Goal: Task Accomplishment & Management: Use online tool/utility

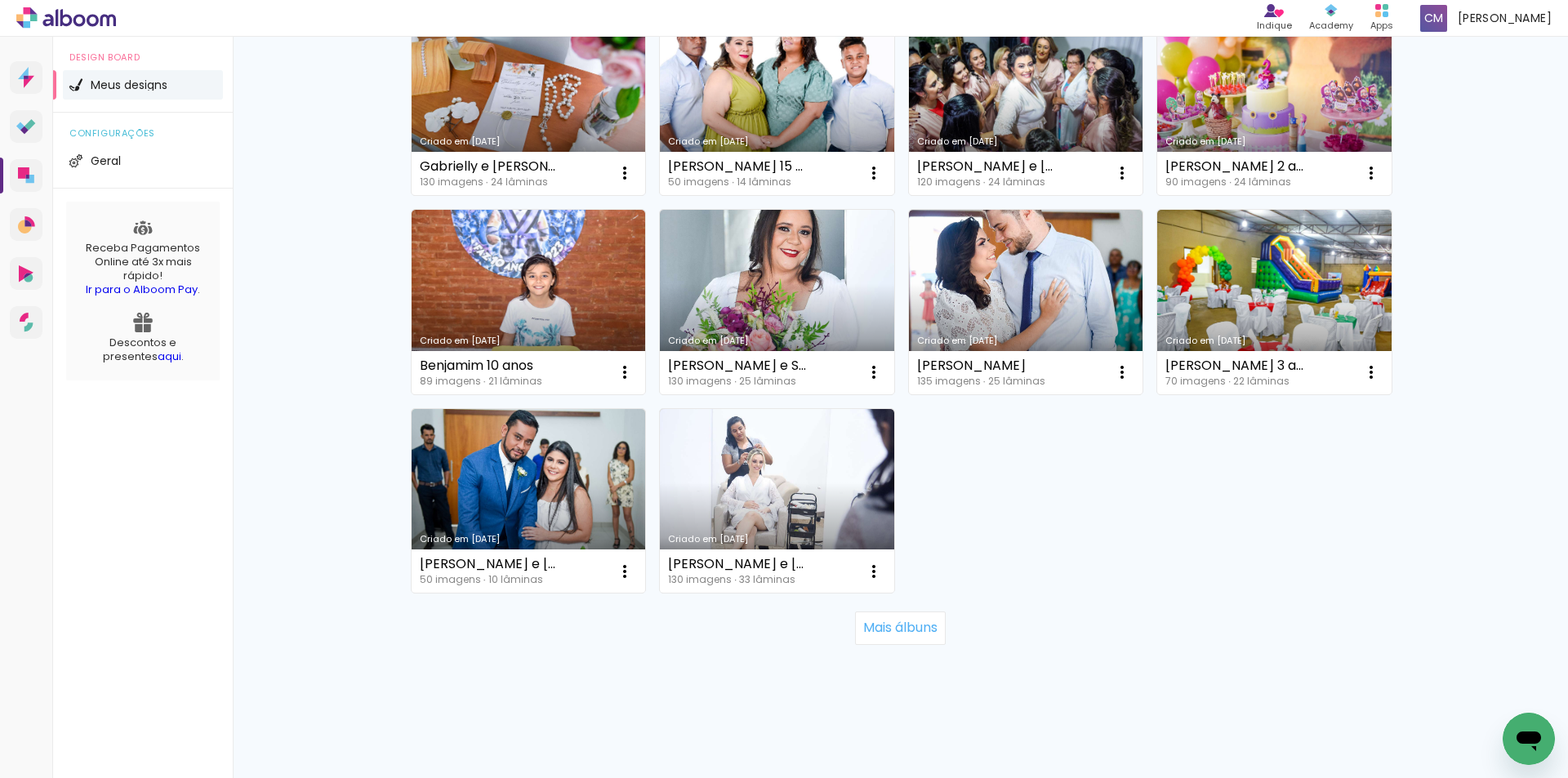
scroll to position [995, 0]
click at [0, 0] on slot "Mais álbuns" at bounding box center [0, 0] width 0 height 0
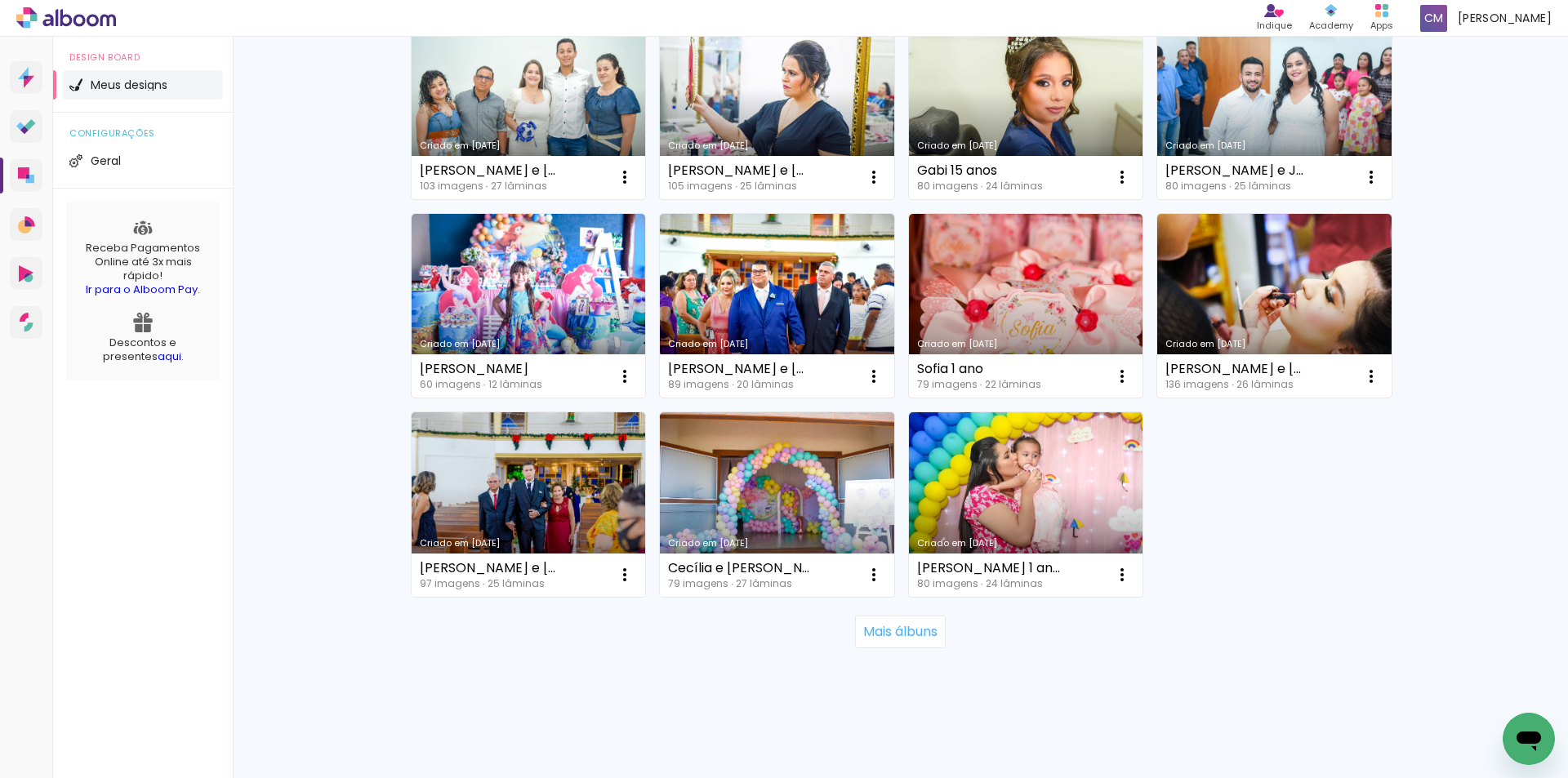
scroll to position [2188, 0]
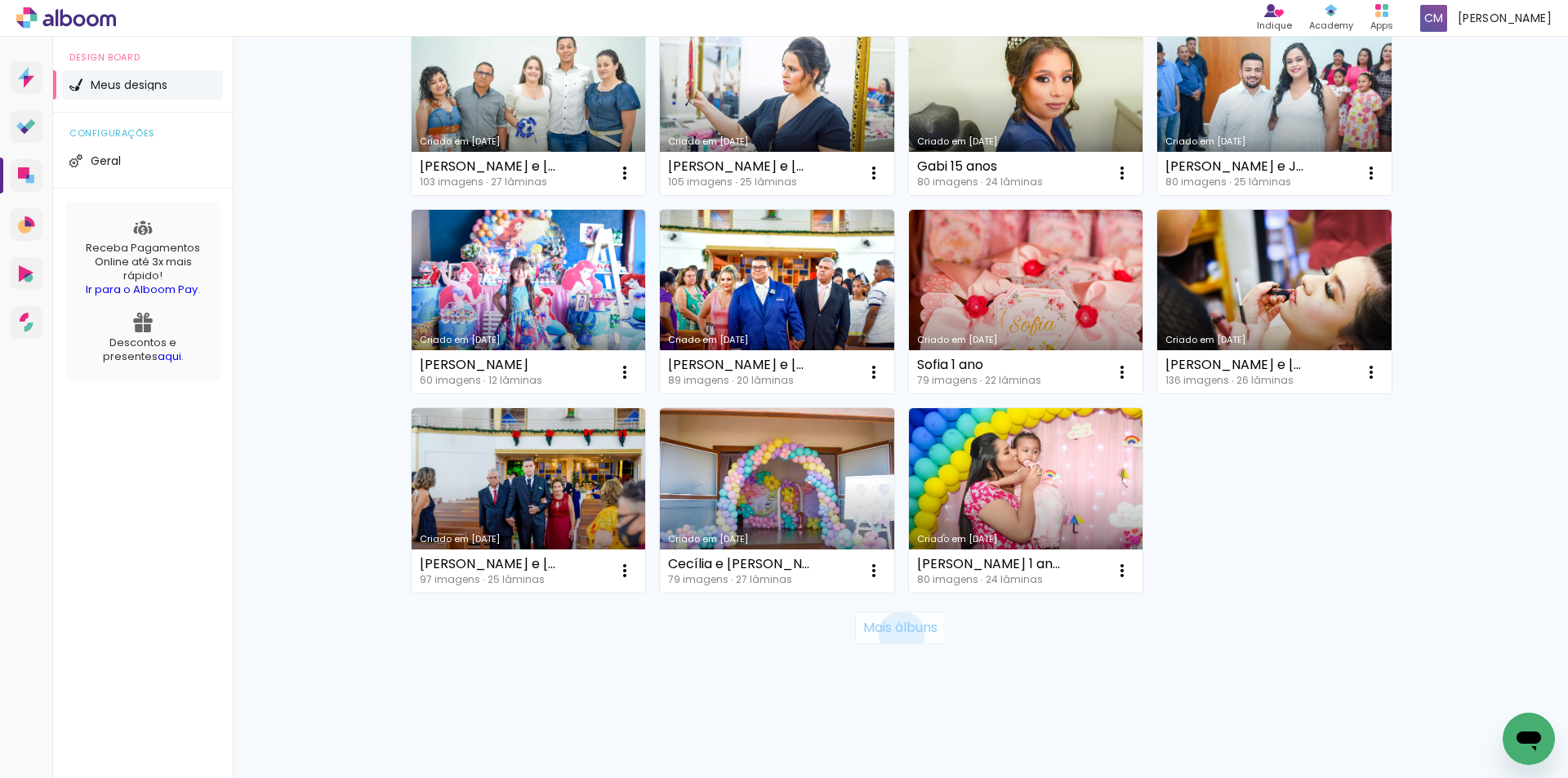
click at [0, 0] on slot "Mais álbuns" at bounding box center [0, 0] width 0 height 0
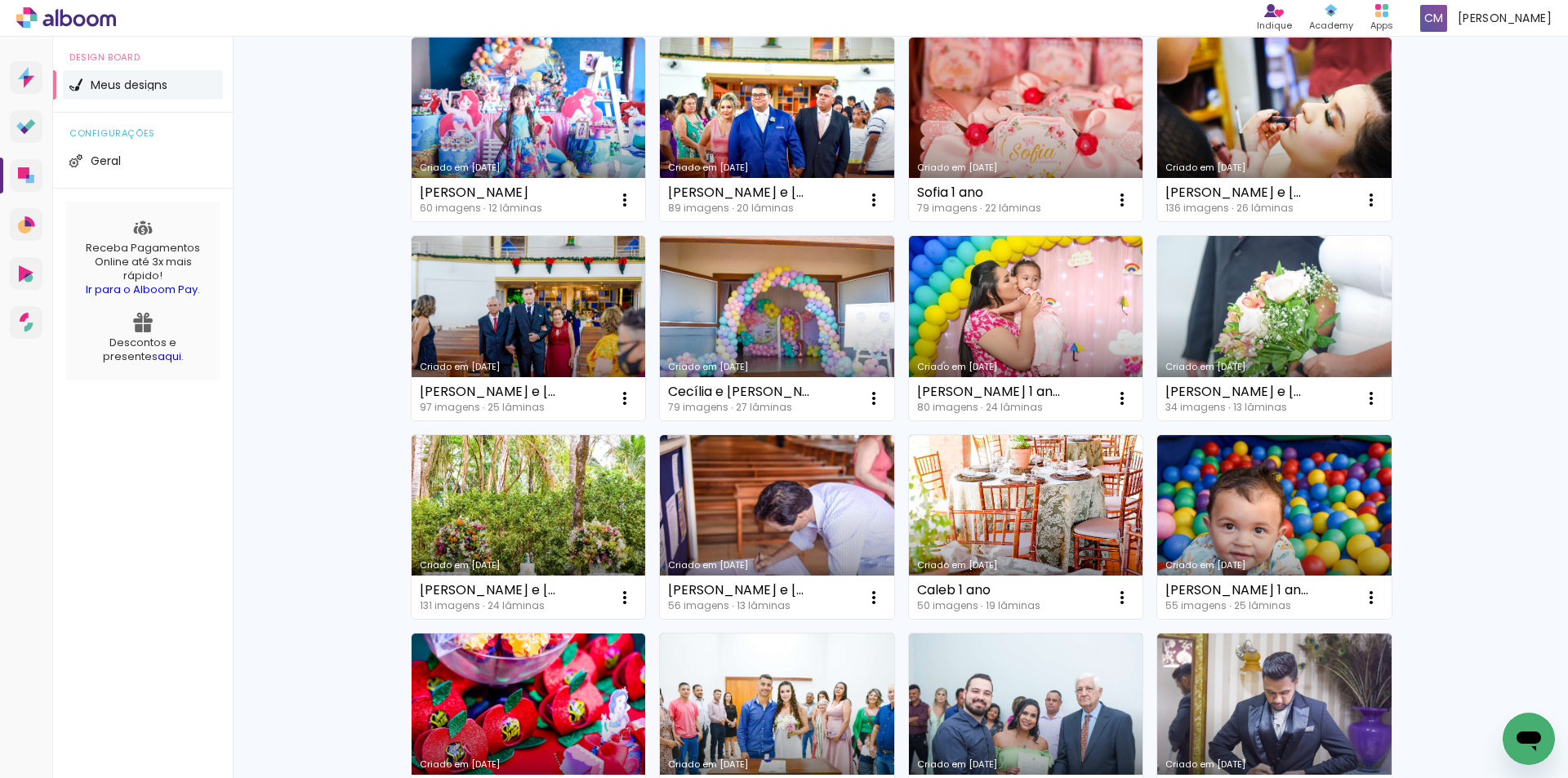
scroll to position [2434, 0]
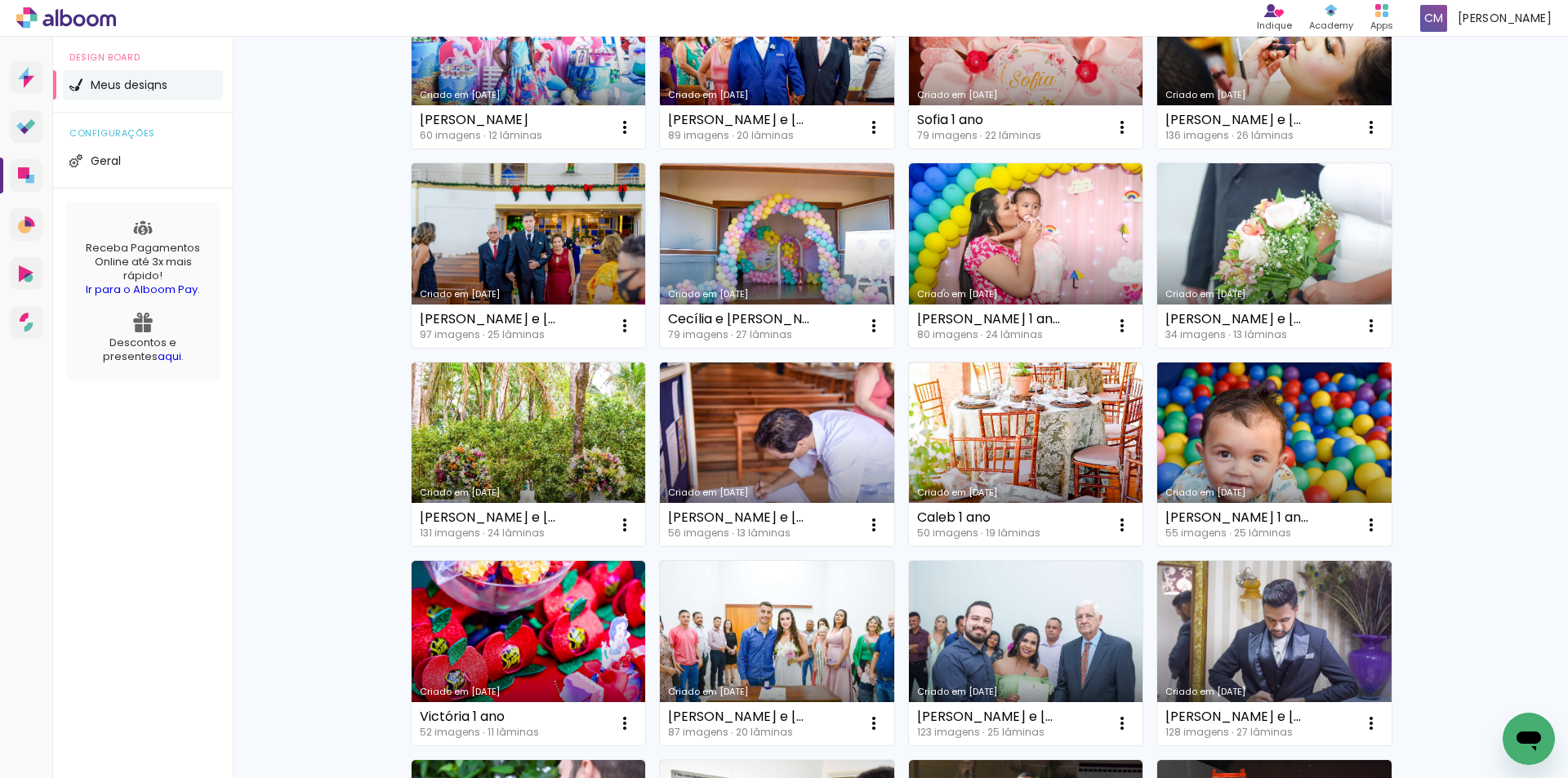
click at [1276, 454] on link "Criado em [DATE]" at bounding box center [1274, 455] width 234 height 184
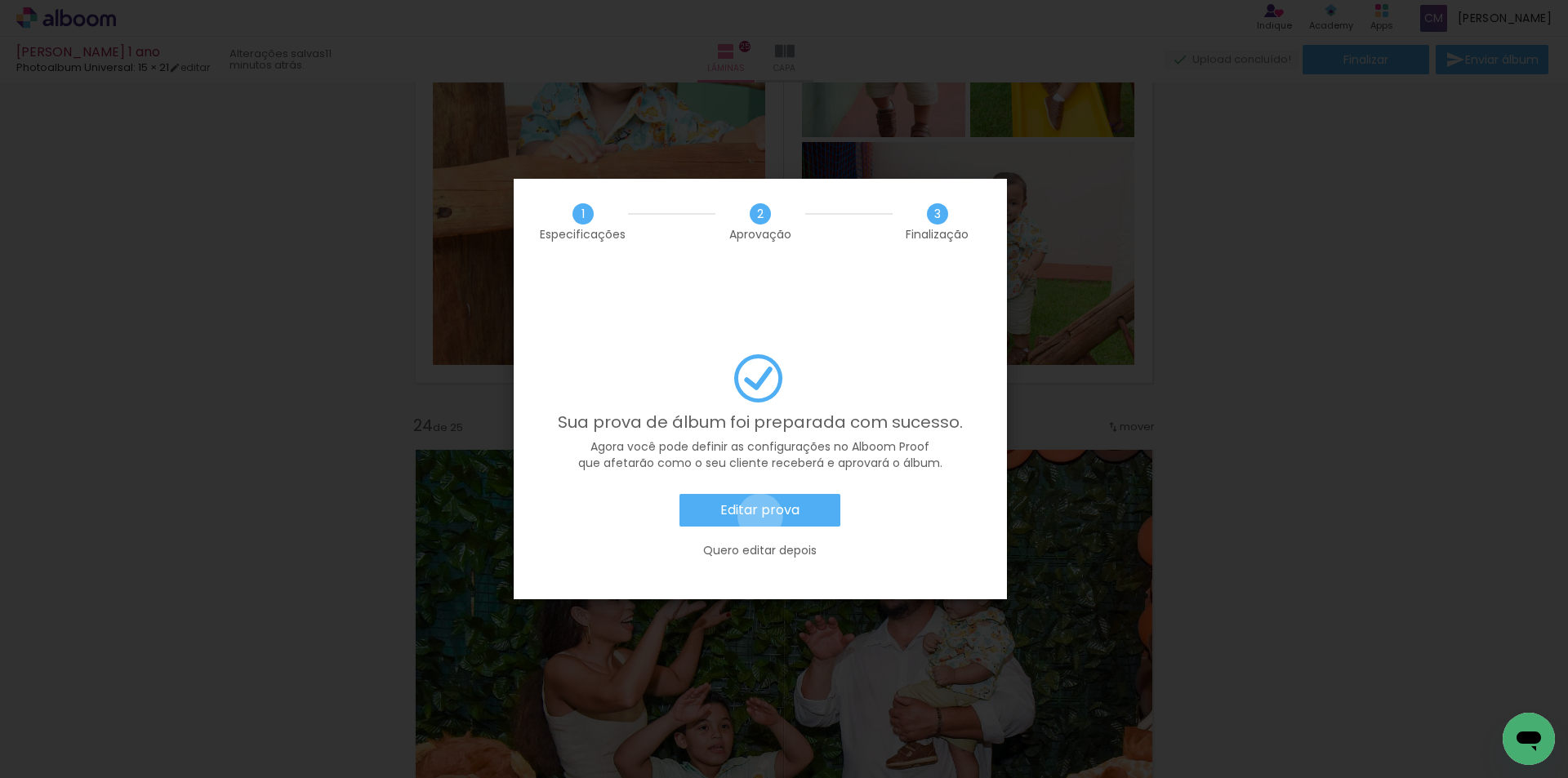
click at [0, 0] on slot "Editar prova" at bounding box center [0, 0] width 0 height 0
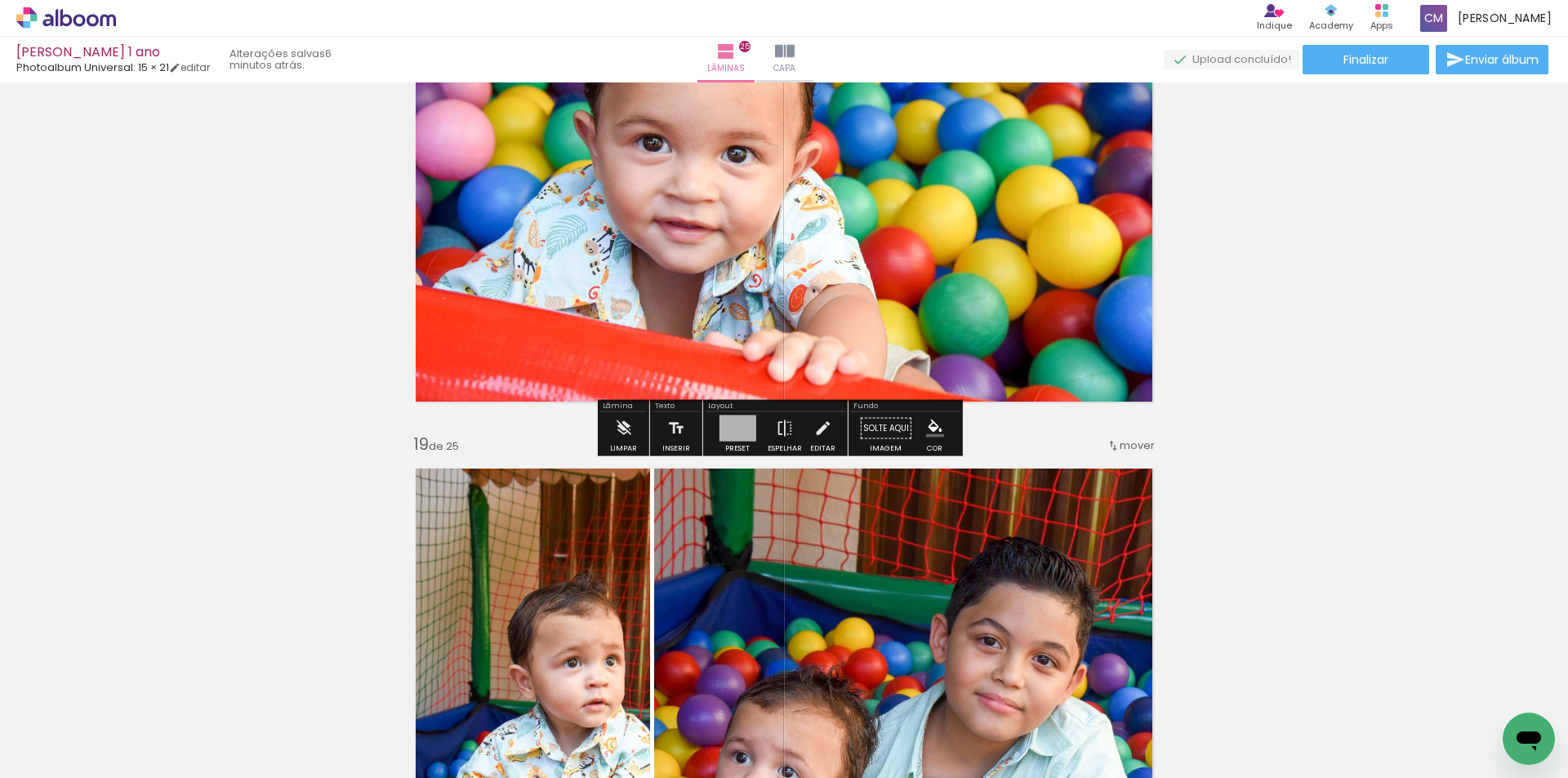
scroll to position [9965, 0]
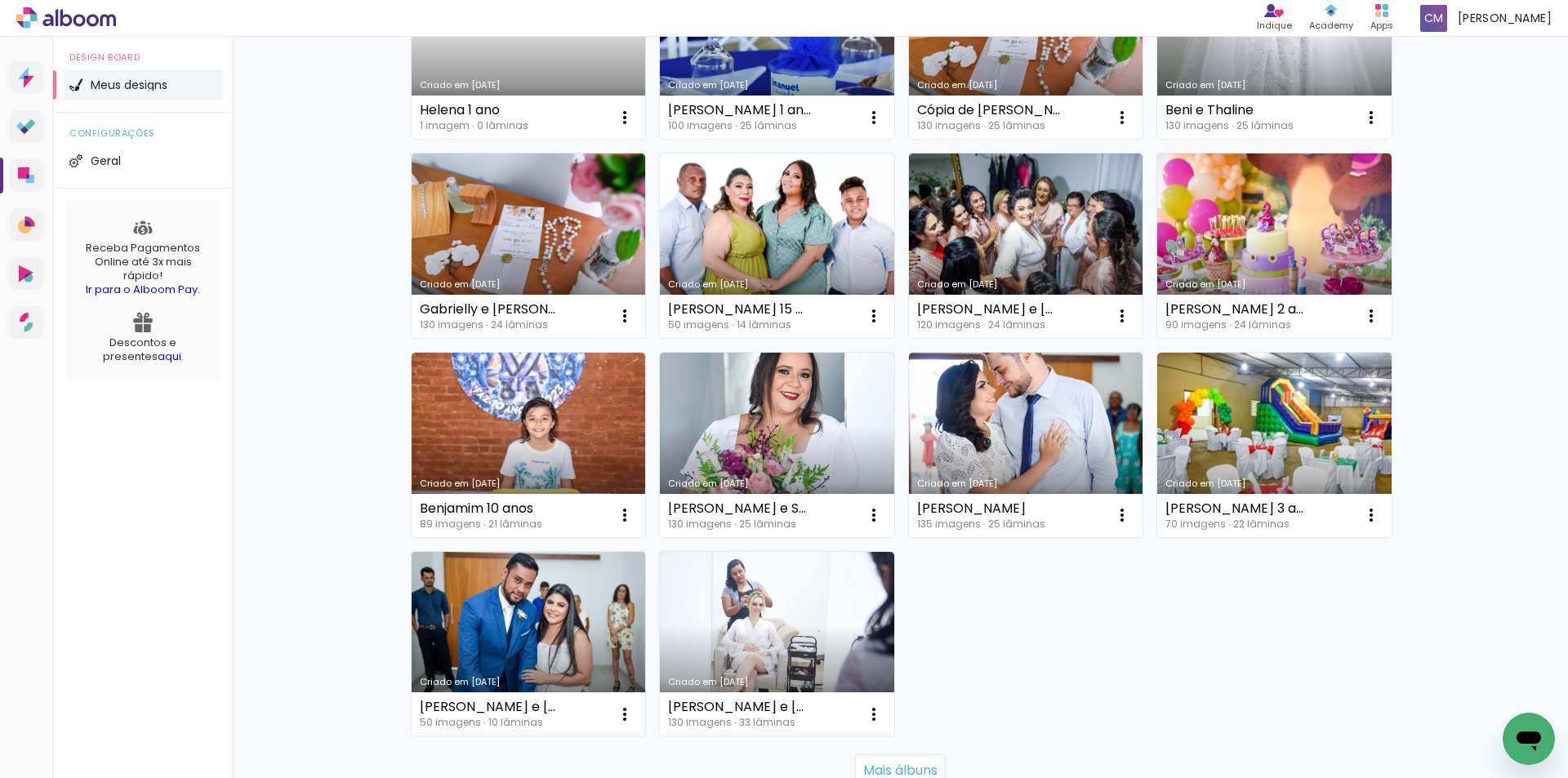
scroll to position [995, 0]
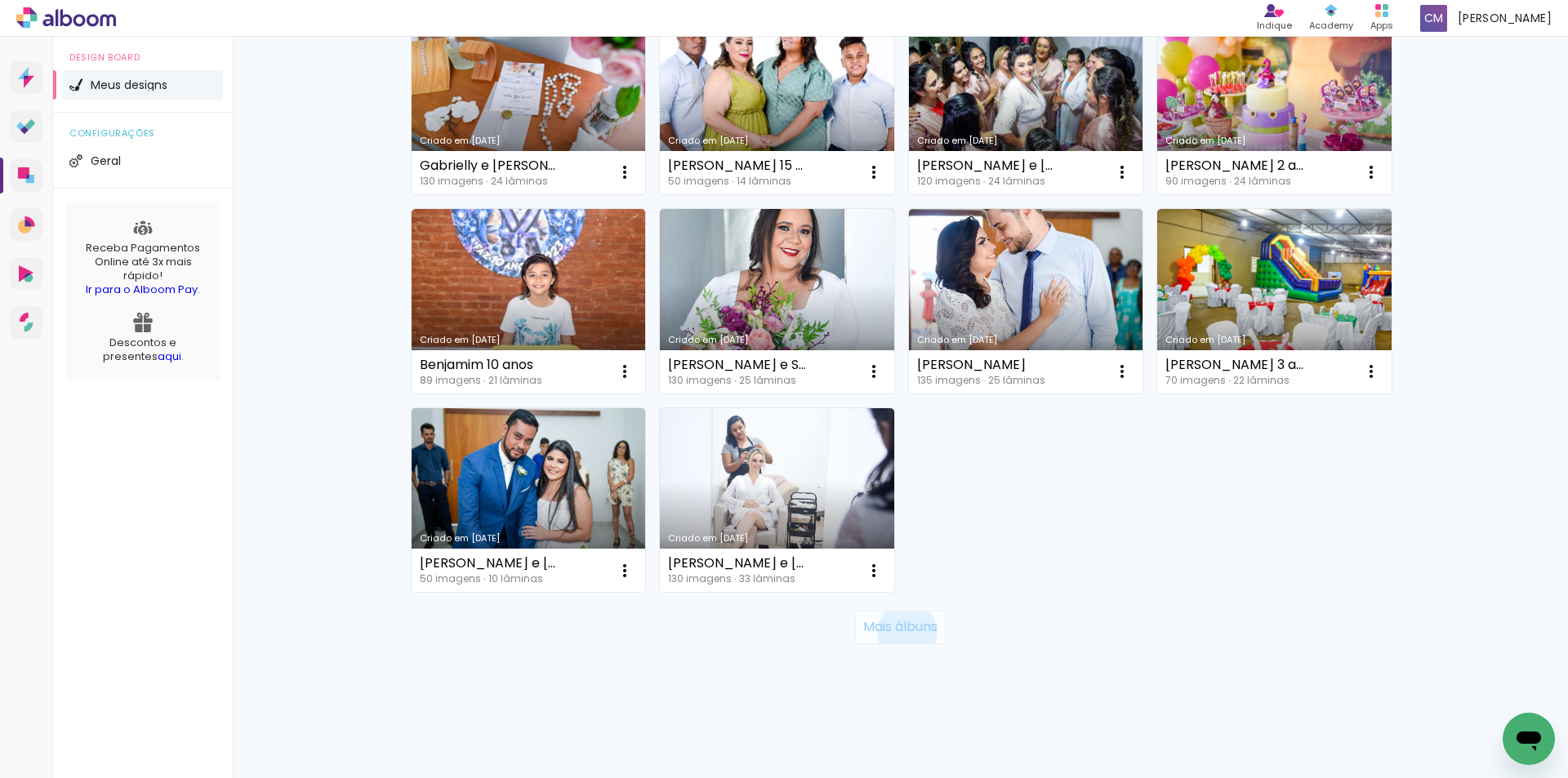
click at [0, 0] on slot "Mais álbuns" at bounding box center [0, 0] width 0 height 0
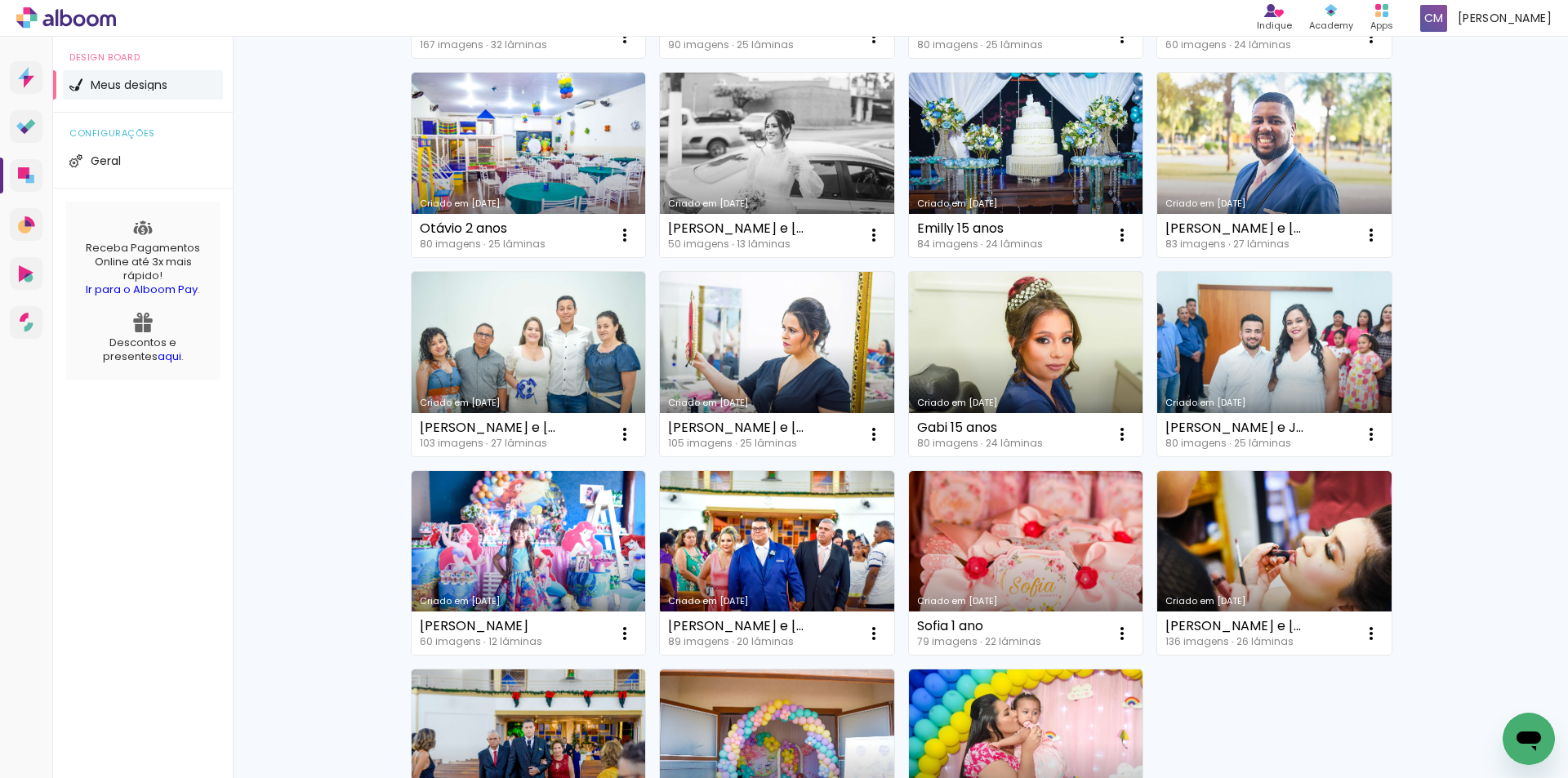
scroll to position [2188, 0]
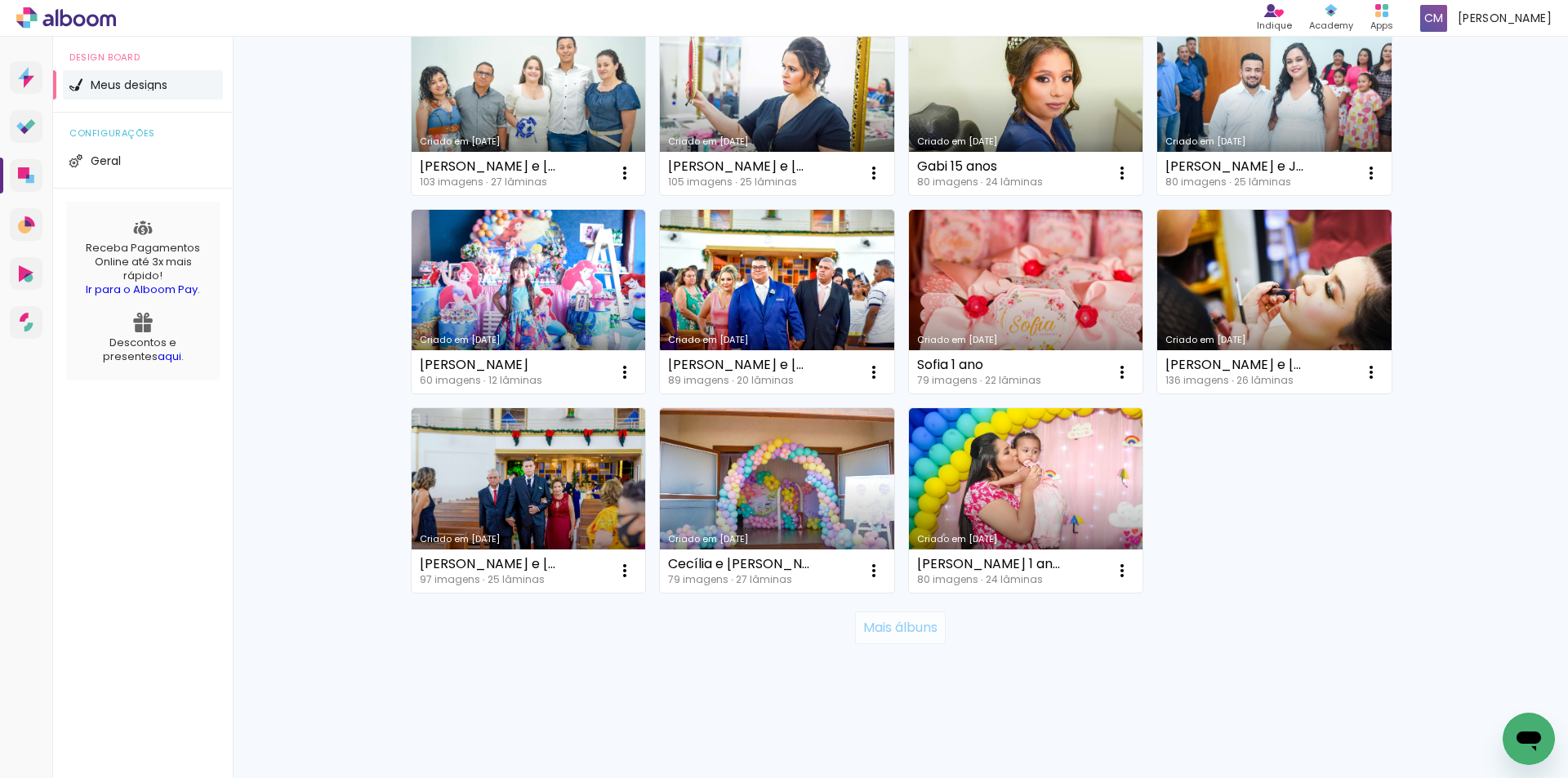
click at [0, 0] on slot "Mais álbuns" at bounding box center [0, 0] width 0 height 0
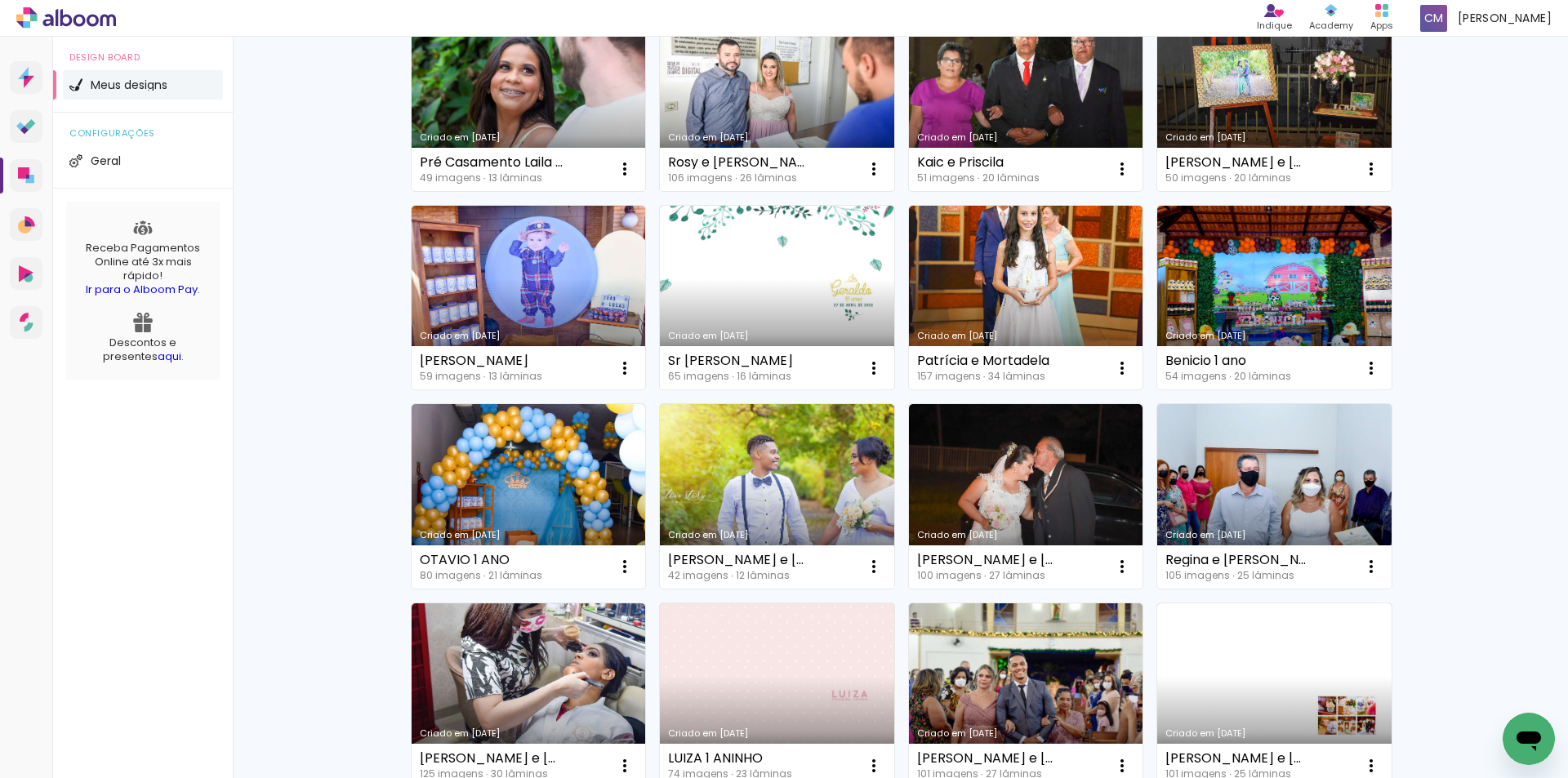
scroll to position [3383, 0]
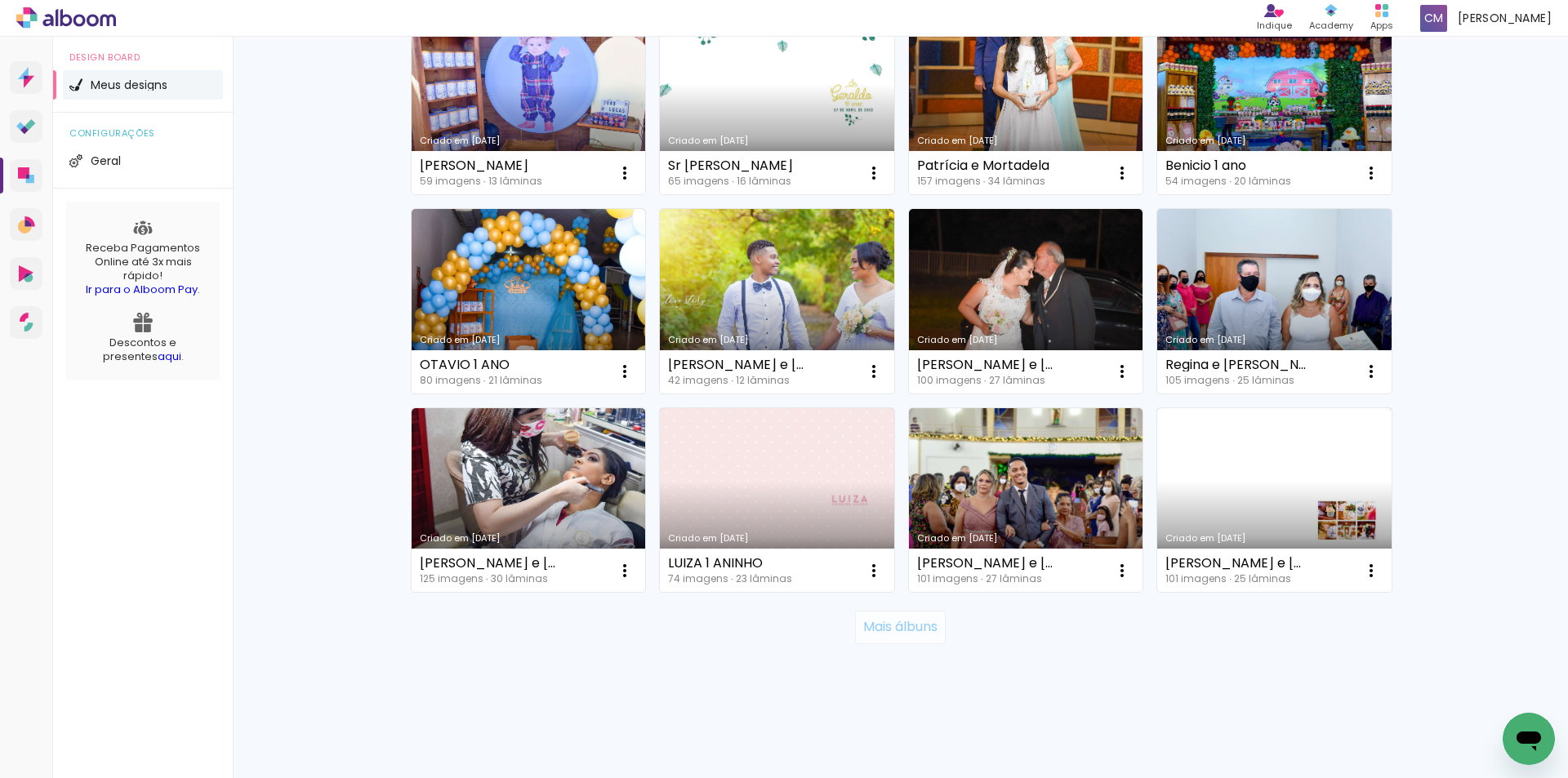
click at [0, 0] on slot "Mais álbuns" at bounding box center [0, 0] width 0 height 0
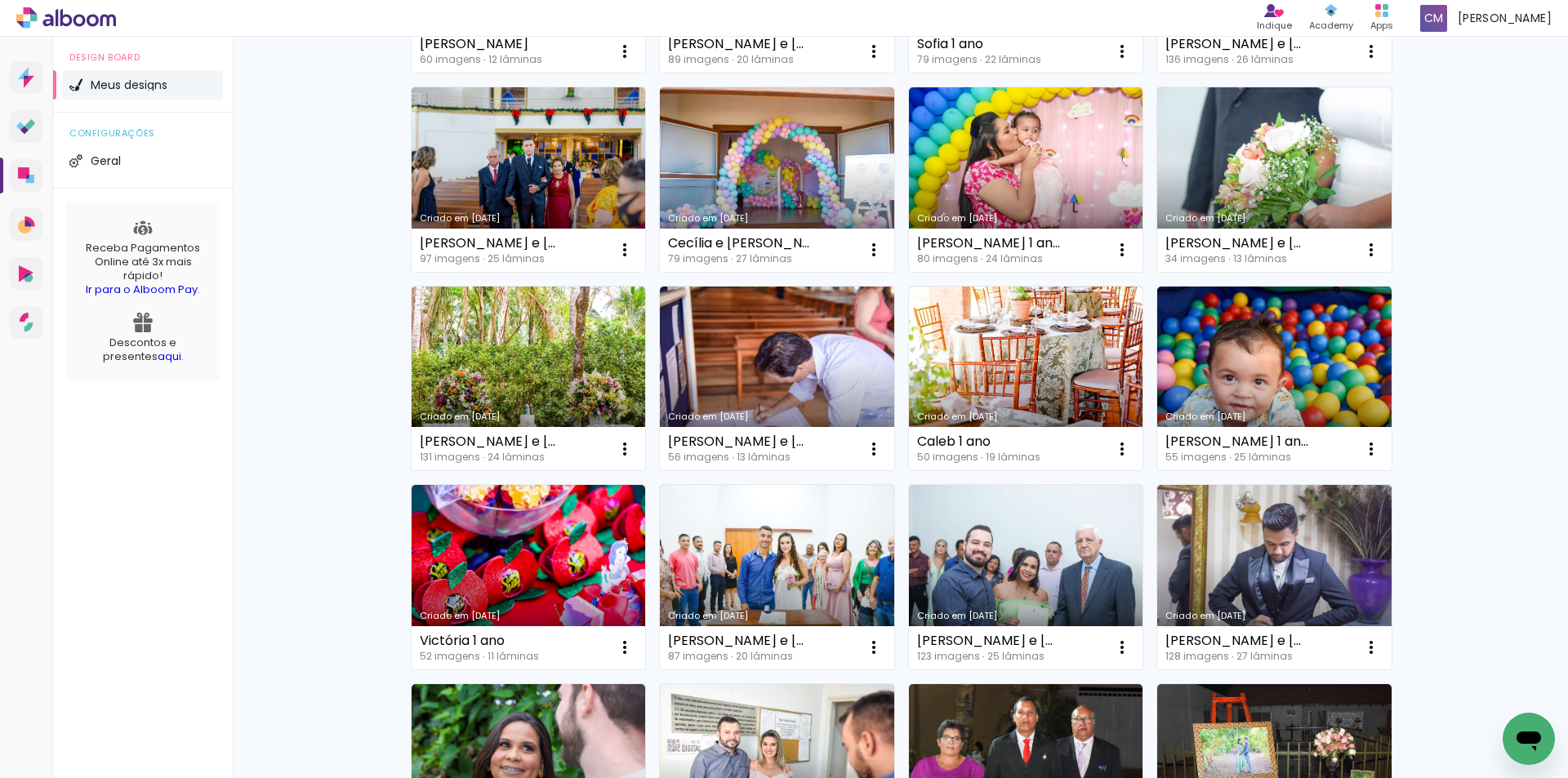
scroll to position [2488, 0]
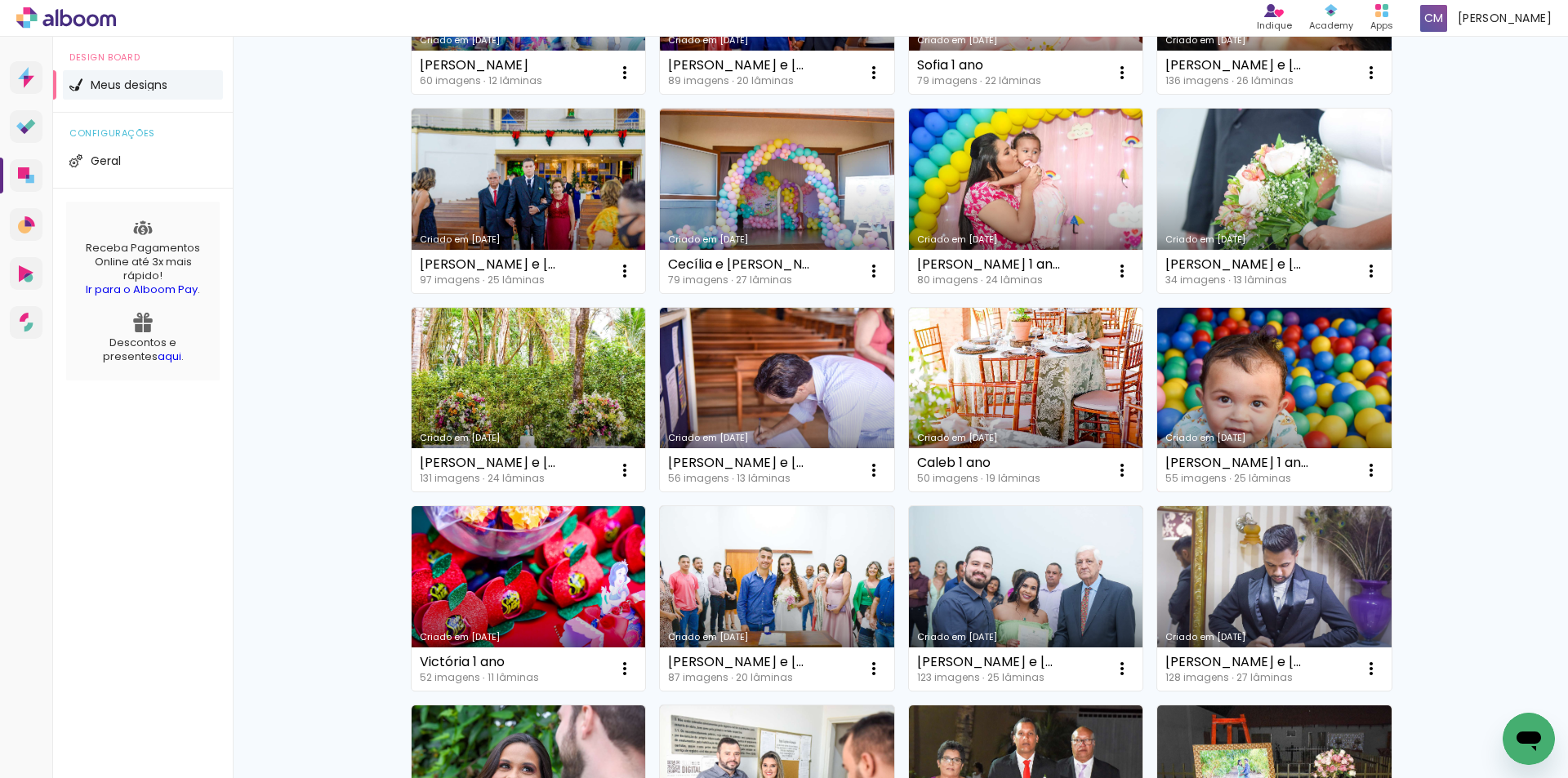
click at [1323, 396] on link "Criado em [DATE]" at bounding box center [1274, 400] width 234 height 184
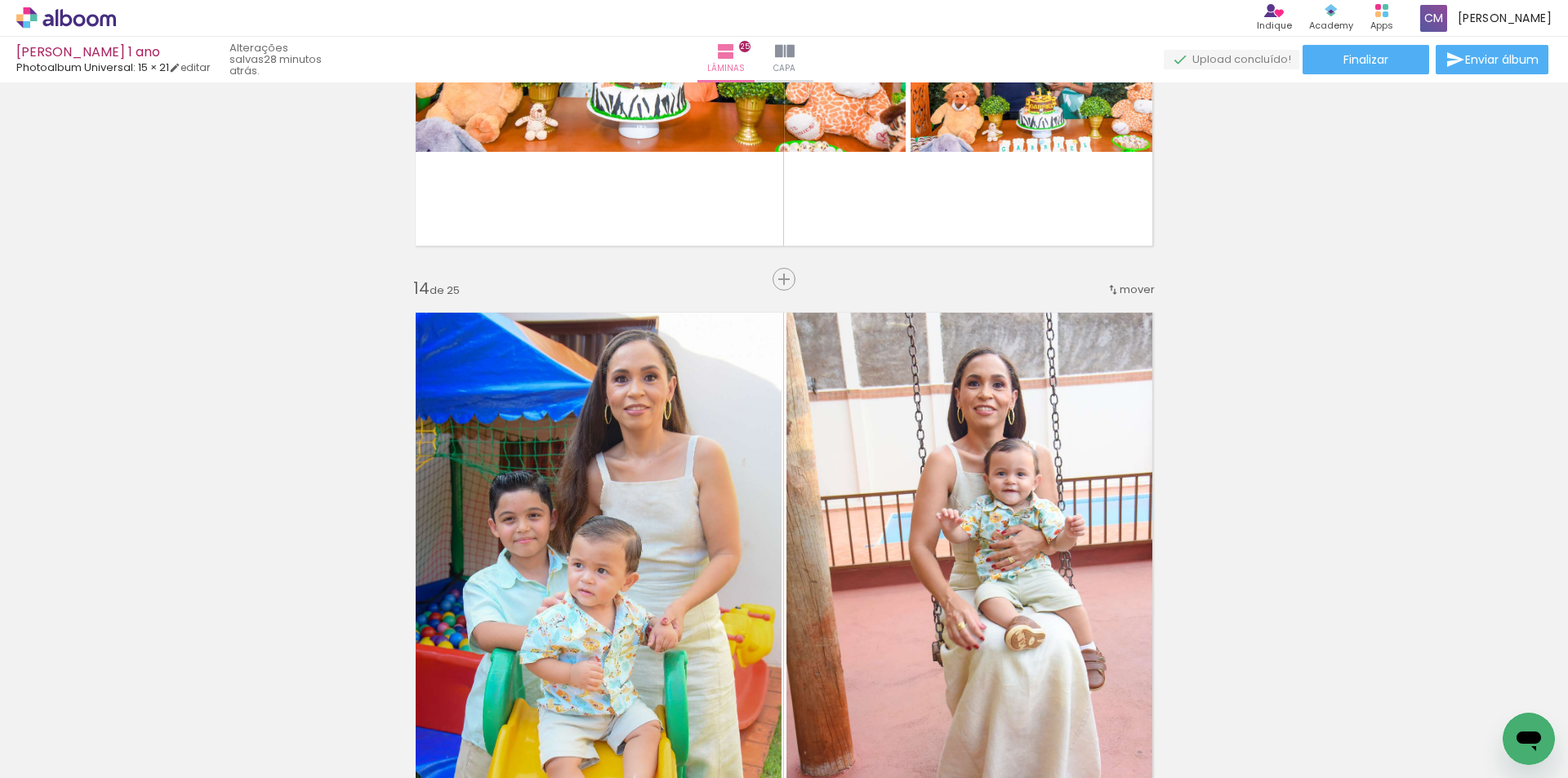
scroll to position [7352, 0]
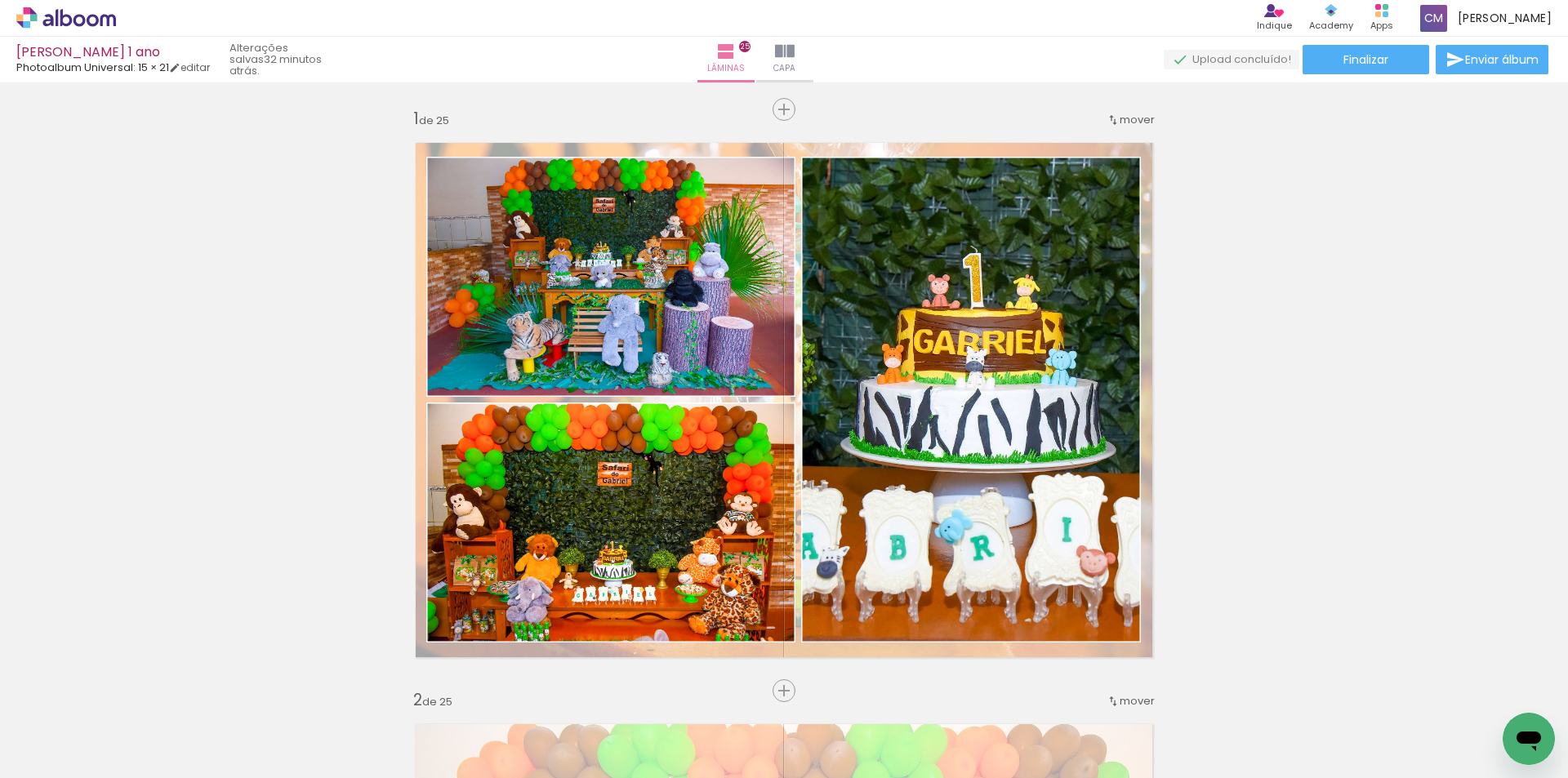
scroll to position [7352, 0]
